Goal: Check status: Check status

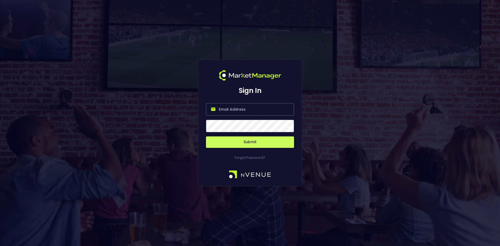
click at [235, 110] on input "email" at bounding box center [250, 109] width 88 height 13
type input "[EMAIL_ADDRESS][DOMAIN_NAME]"
click at [254, 144] on button "Submit" at bounding box center [250, 142] width 88 height 11
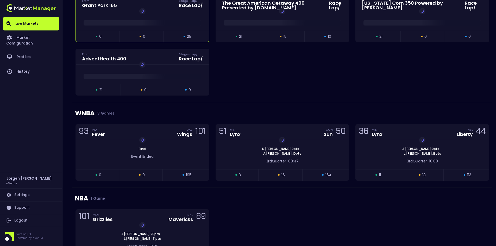
scroll to position [130, 0]
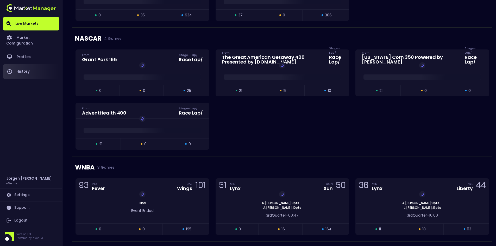
click at [27, 65] on link "History" at bounding box center [31, 71] width 56 height 15
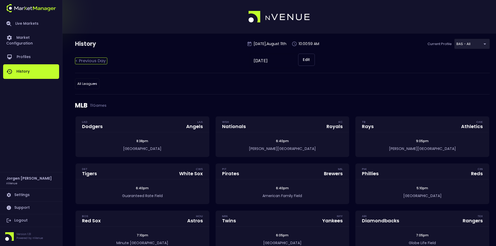
click at [104, 61] on div "< Previous Day" at bounding box center [91, 61] width 32 height 7
type input "[DATE]"
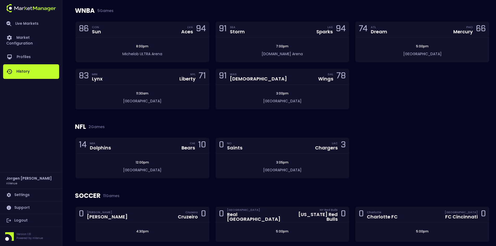
scroll to position [417, 0]
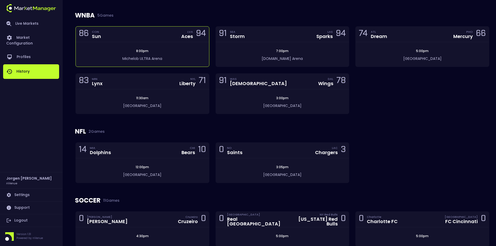
click at [181, 46] on div "8:00pm [GEOGRAPHIC_DATA]" at bounding box center [142, 54] width 133 height 24
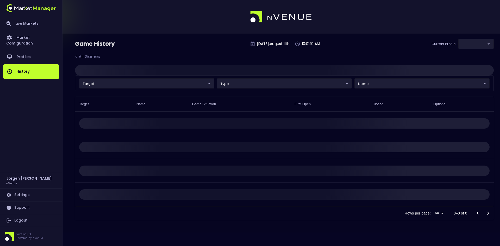
type input "0d810fa5-e353-4d9c-b11d-31f095cae871"
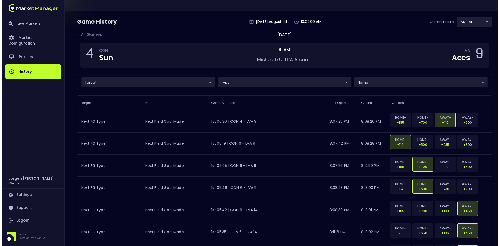
scroll to position [78, 0]
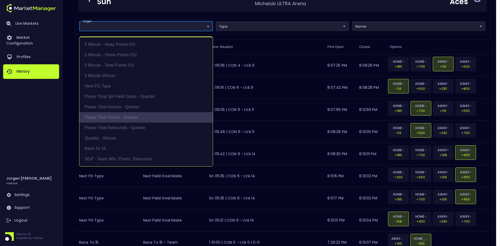
click at [108, 115] on li "Player Total Points - Quarter" at bounding box center [145, 117] width 133 height 10
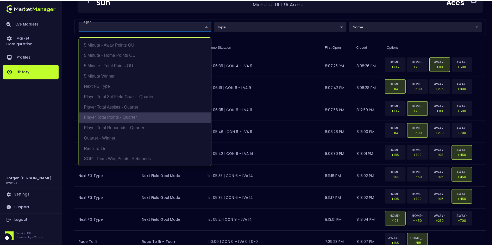
scroll to position [0, 0]
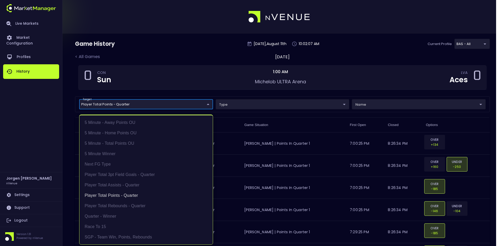
click at [209, 55] on div at bounding box center [250, 123] width 500 height 246
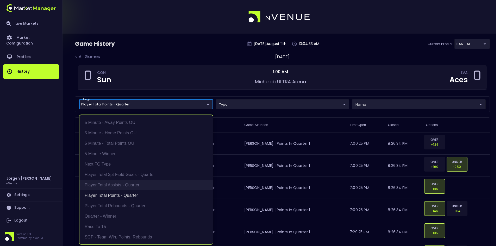
click at [112, 185] on li "Player Total Assists - Quarter" at bounding box center [145, 185] width 133 height 10
click at [112, 198] on li "Player Total Points - Quarter" at bounding box center [145, 195] width 133 height 10
type input "Player Total Assists - Quarter"
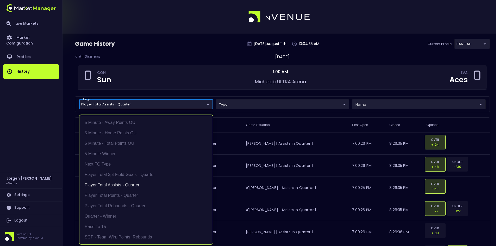
click at [210, 47] on div at bounding box center [250, 123] width 500 height 246
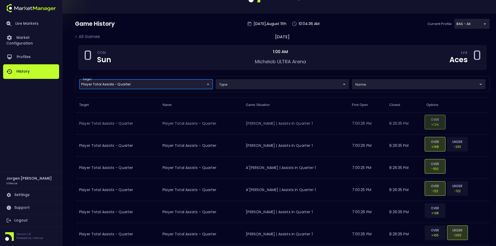
scroll to position [26, 0]
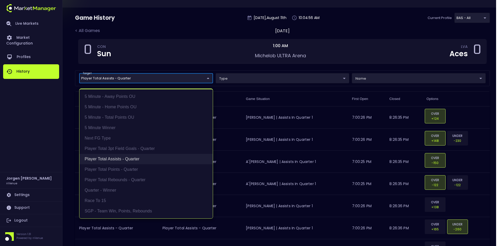
click at [106, 157] on li "Player Total Assists - Quarter" at bounding box center [145, 159] width 133 height 10
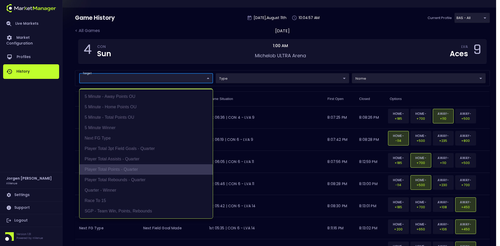
click at [106, 167] on li "Player Total Points - Quarter" at bounding box center [145, 169] width 133 height 10
type input "Player Total Points - Quarter"
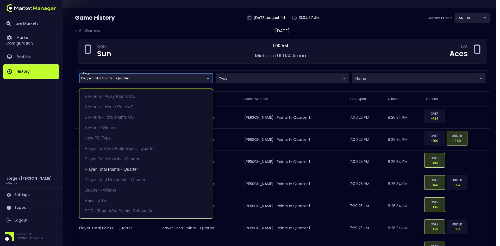
click at [207, 63] on div at bounding box center [250, 123] width 500 height 246
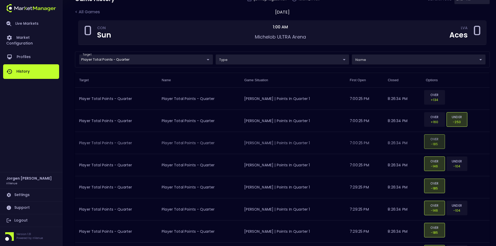
scroll to position [0, 0]
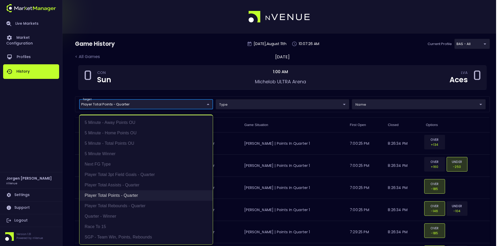
click at [115, 194] on li "Player Total Points - Quarter" at bounding box center [145, 195] width 133 height 10
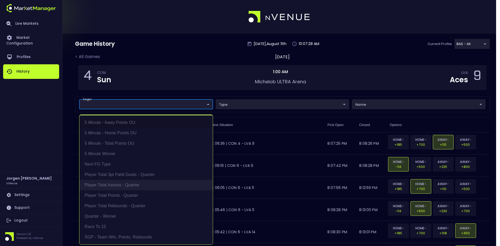
click at [117, 187] on li "Player Total Assists - Quarter" at bounding box center [145, 185] width 133 height 10
type input "Player Total Assists - Quarter"
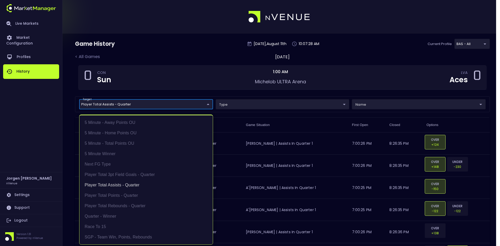
click at [227, 52] on div at bounding box center [250, 123] width 500 height 246
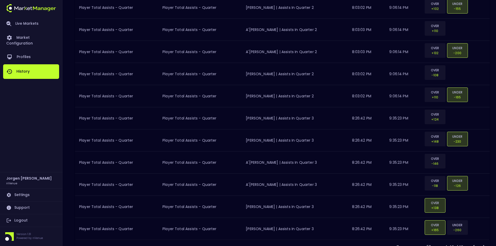
scroll to position [311, 0]
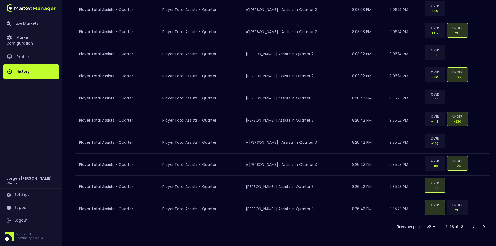
click at [235, 221] on div "Rows per page: 50 50 1–18 of 18" at bounding box center [282, 227] width 415 height 14
click at [229, 228] on div "Rows per page: 50 50 1–18 of 18" at bounding box center [282, 227] width 415 height 14
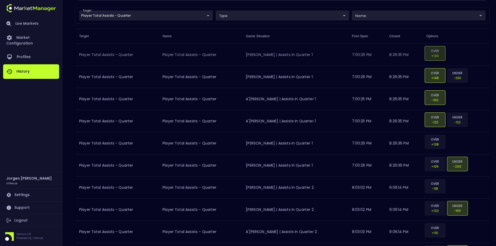
scroll to position [0, 0]
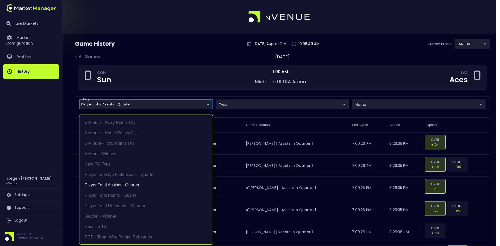
click at [118, 185] on li "Player Total Assists - Quarter" at bounding box center [145, 185] width 133 height 10
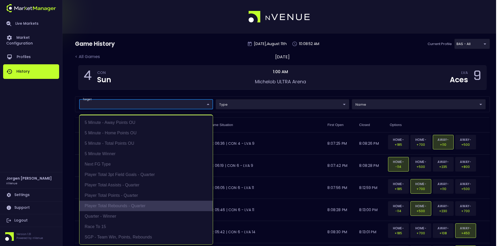
click at [116, 202] on li "Player Total Rebounds - Quarter" at bounding box center [145, 206] width 133 height 10
type input "Player Total Rebounds - Quarter"
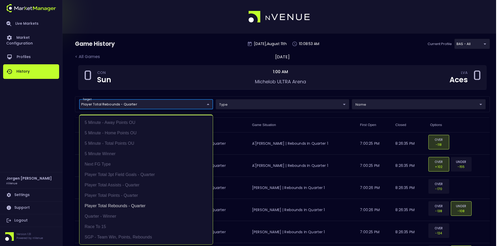
click at [368, 52] on div at bounding box center [250, 123] width 500 height 246
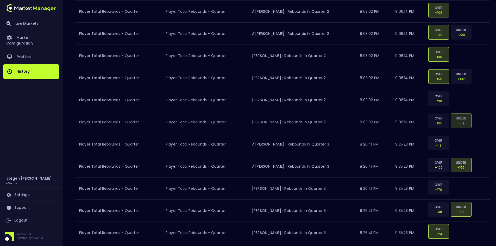
scroll to position [311, 0]
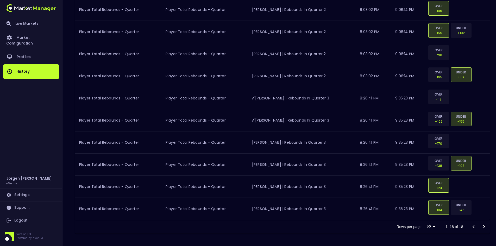
click at [223, 232] on div "Rows per page: 50 50 1–18 of 18" at bounding box center [282, 227] width 415 height 14
